Goal: Find specific page/section: Find specific page/section

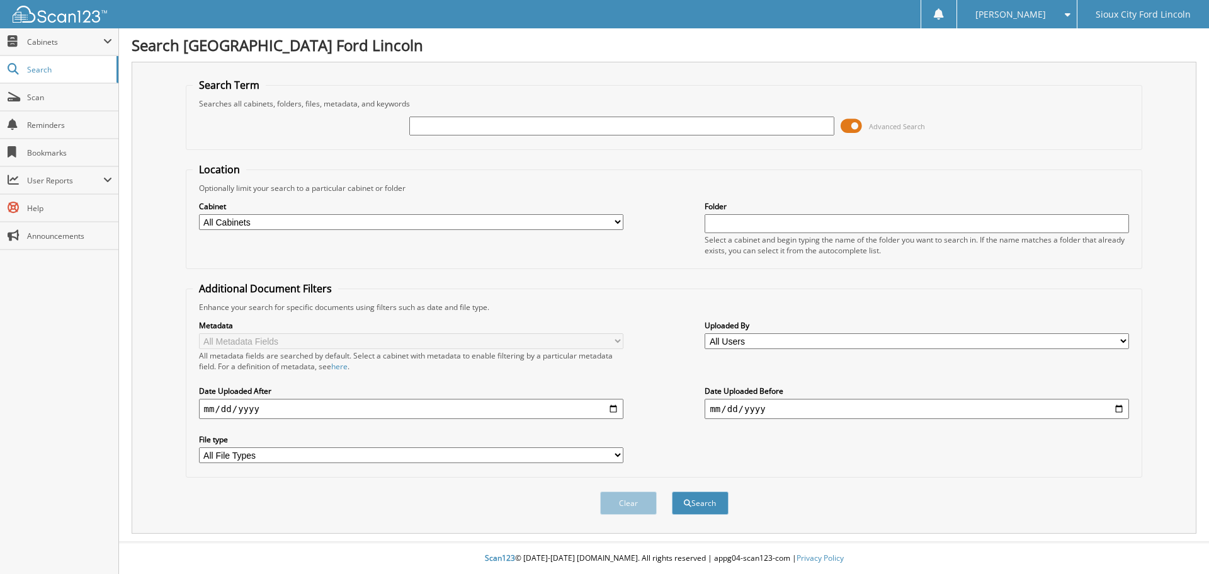
click at [550, 123] on input "text" at bounding box center [621, 126] width 424 height 19
type input "946490"
click at [692, 500] on button "Search" at bounding box center [700, 502] width 57 height 23
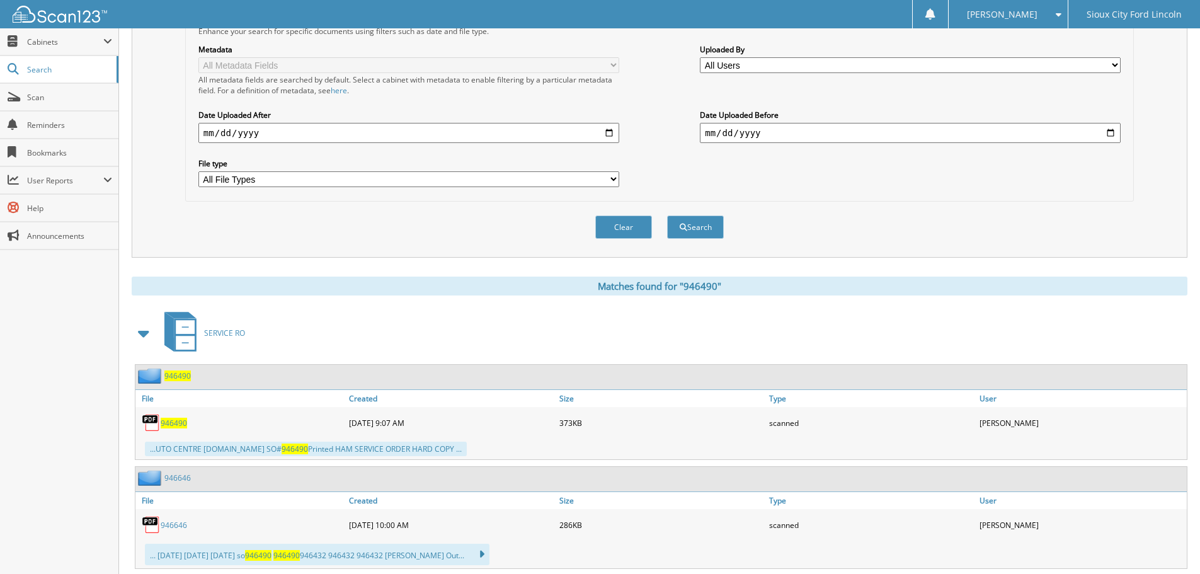
scroll to position [309, 0]
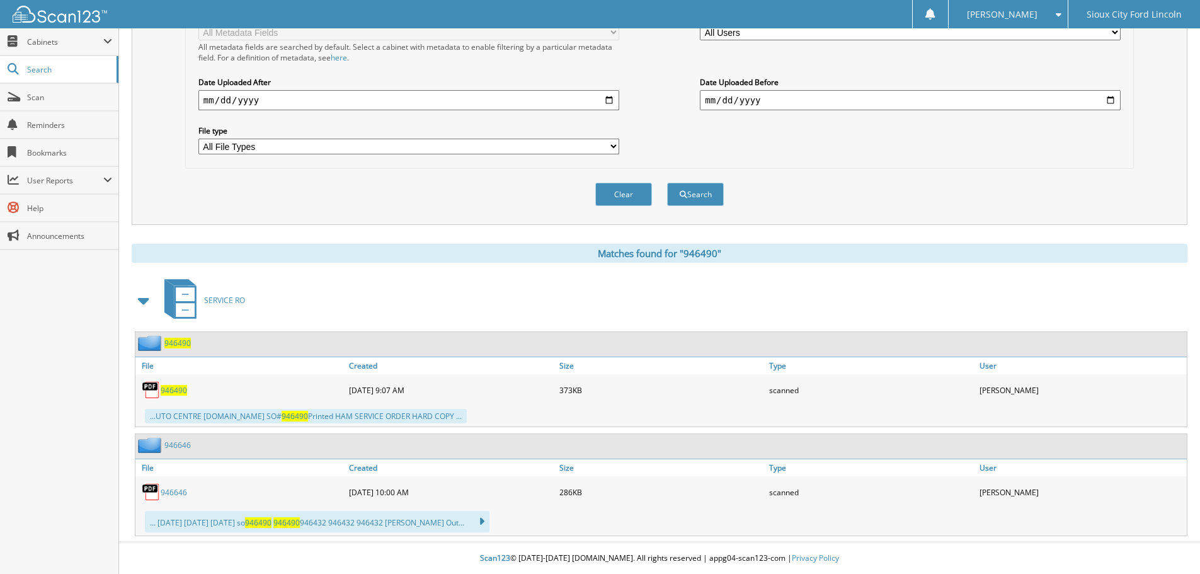
click at [179, 390] on span "946490" at bounding box center [174, 390] width 26 height 11
